Goal: Information Seeking & Learning: Learn about a topic

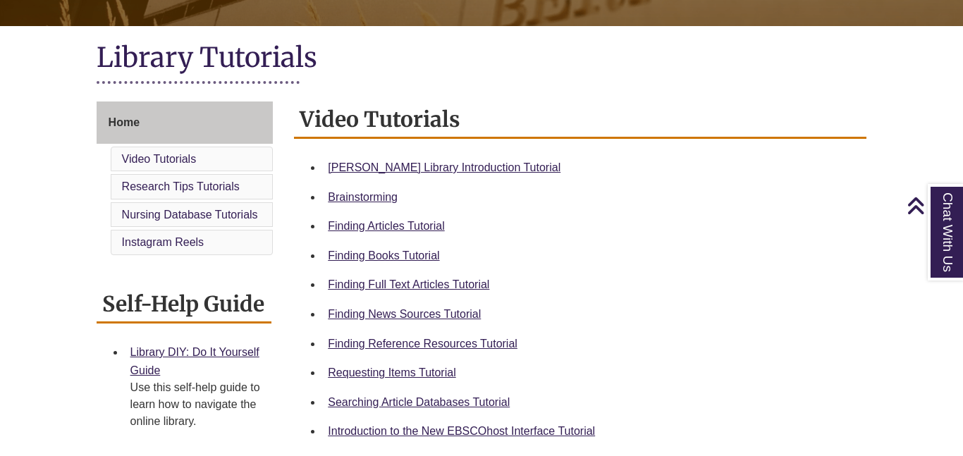
scroll to position [298, 0]
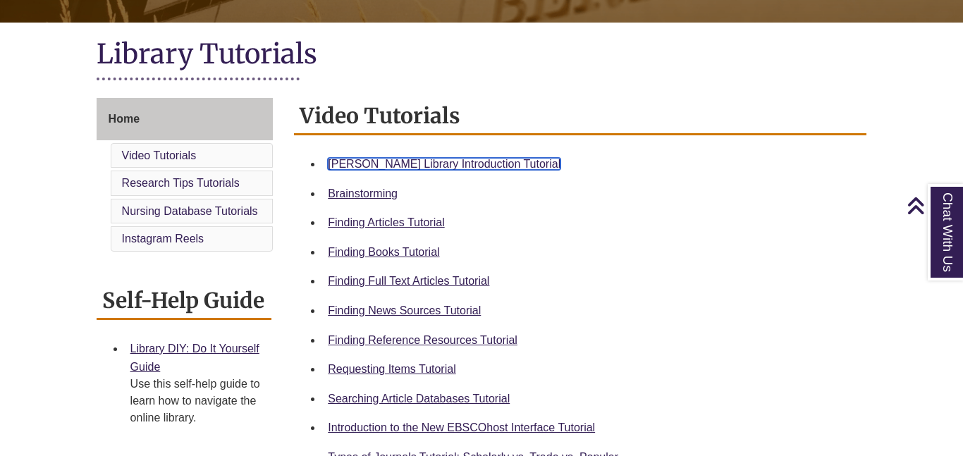
click at [353, 168] on link "[PERSON_NAME] Library Introduction Tutorial" at bounding box center [444, 164] width 233 height 12
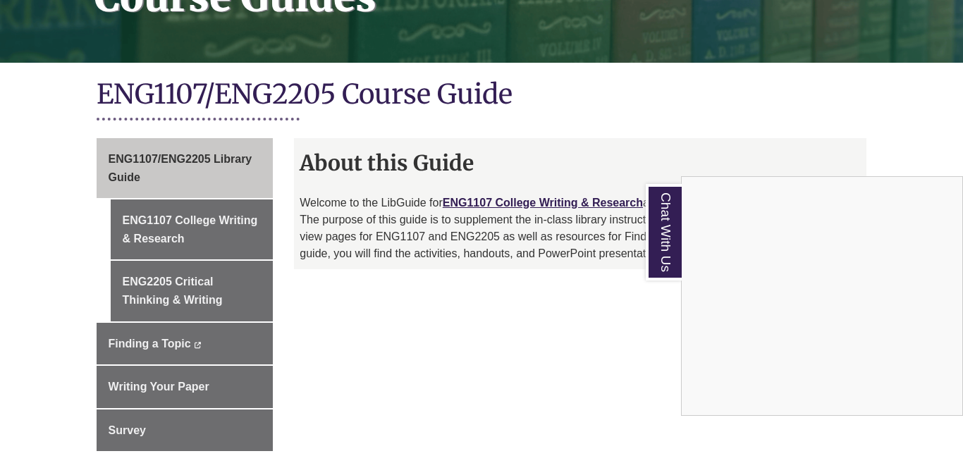
scroll to position [280, 0]
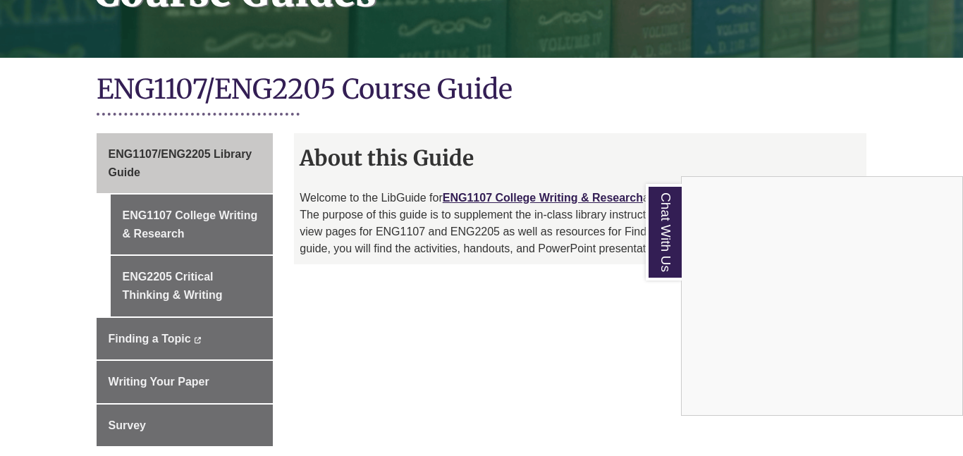
click at [174, 201] on div "Chat With Us" at bounding box center [481, 228] width 963 height 456
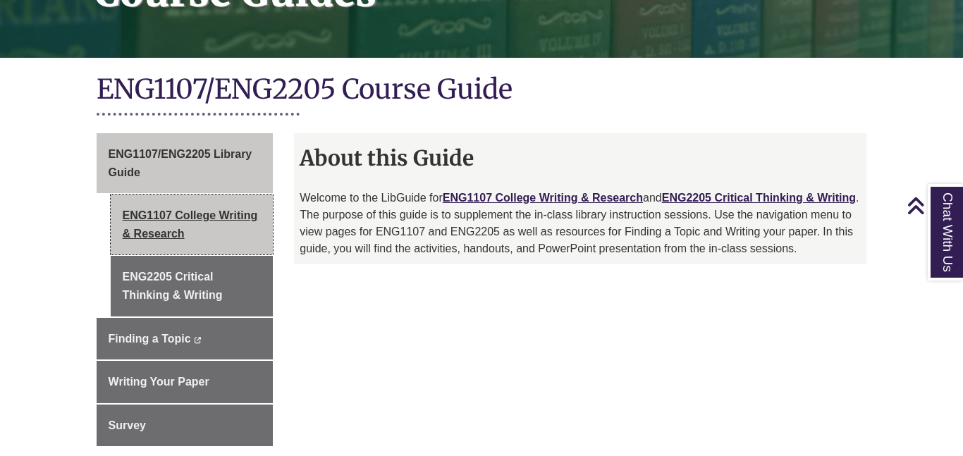
click at [209, 195] on link "ENG1107 College Writing & Research" at bounding box center [192, 225] width 163 height 60
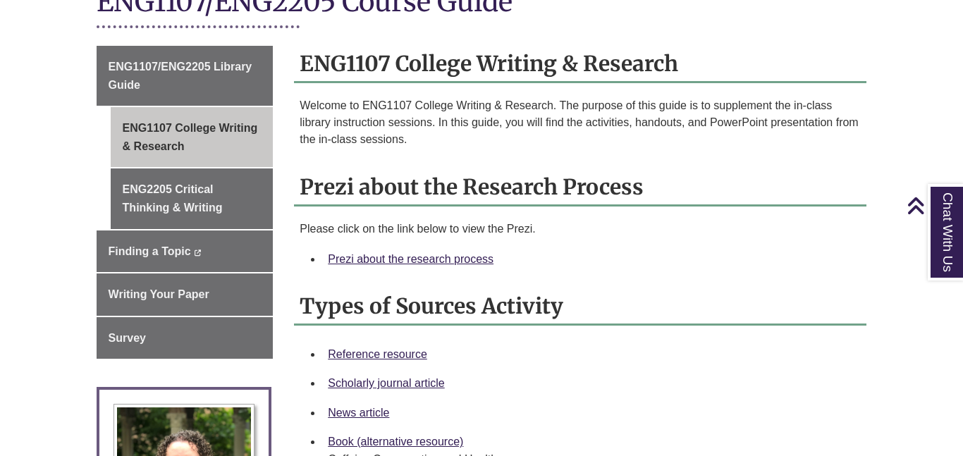
scroll to position [369, 0]
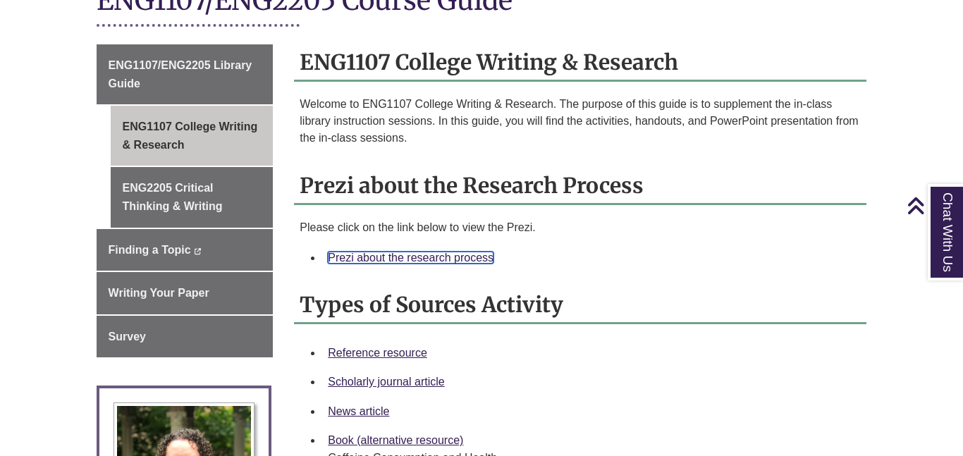
click at [395, 252] on link "Prezi about the research process" at bounding box center [411, 258] width 166 height 12
